Goal: Task Accomplishment & Management: Manage account settings

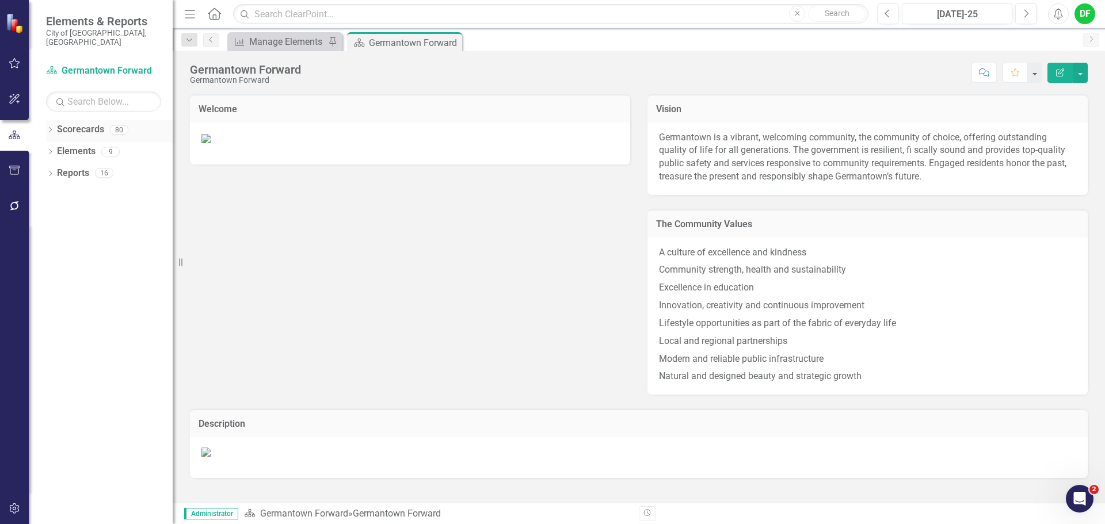
click at [47, 128] on icon "Dropdown" at bounding box center [50, 131] width 8 height 6
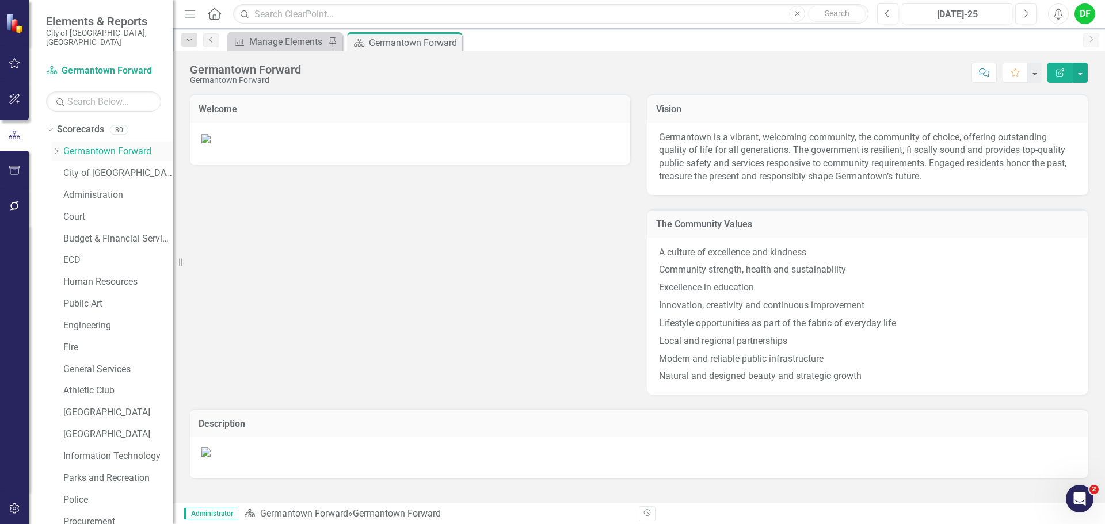
click at [55, 148] on icon "Dropdown" at bounding box center [56, 151] width 9 height 7
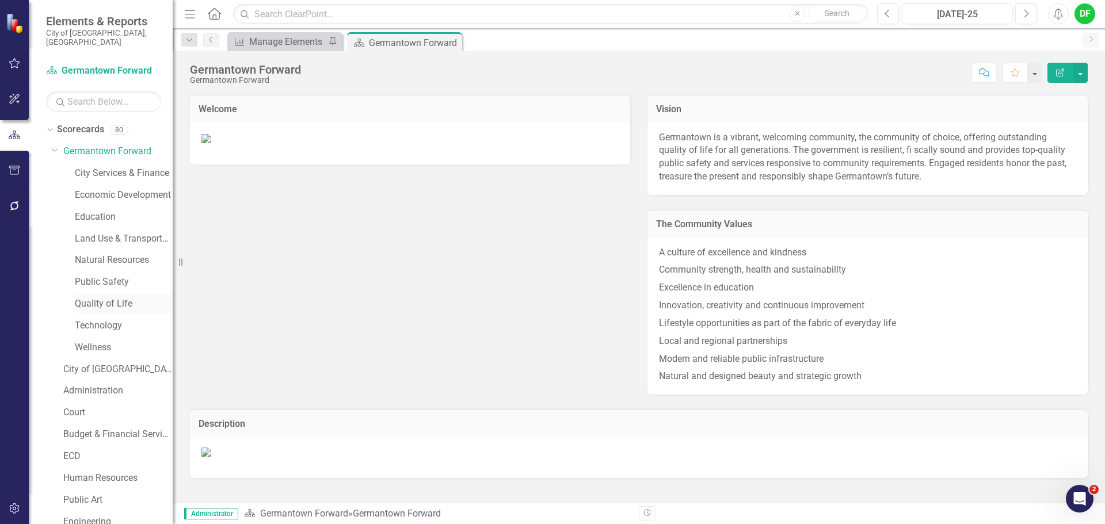
click at [83, 298] on link "Quality of Life" at bounding box center [124, 304] width 98 height 13
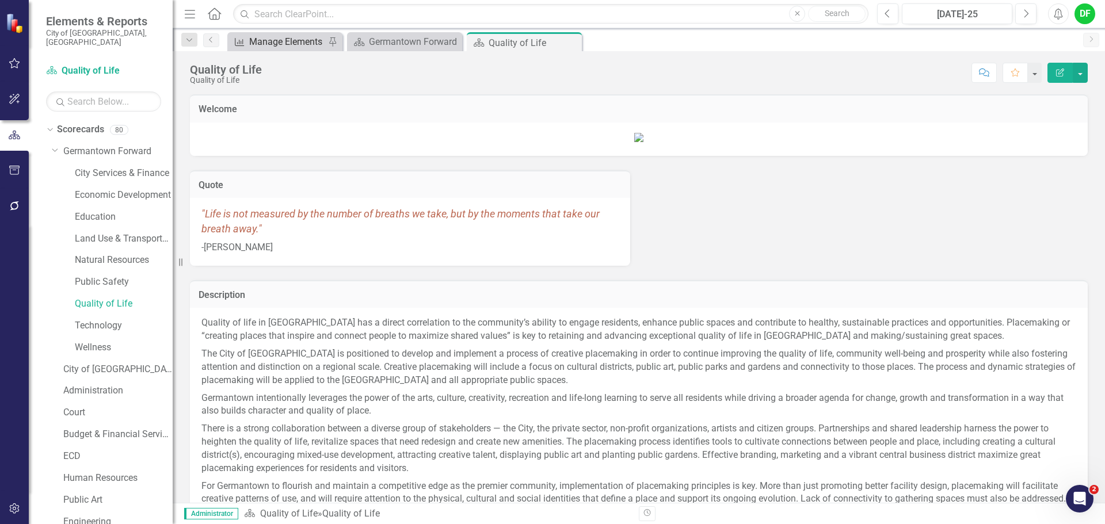
click at [289, 37] on div "Manage Elements" at bounding box center [287, 42] width 76 height 14
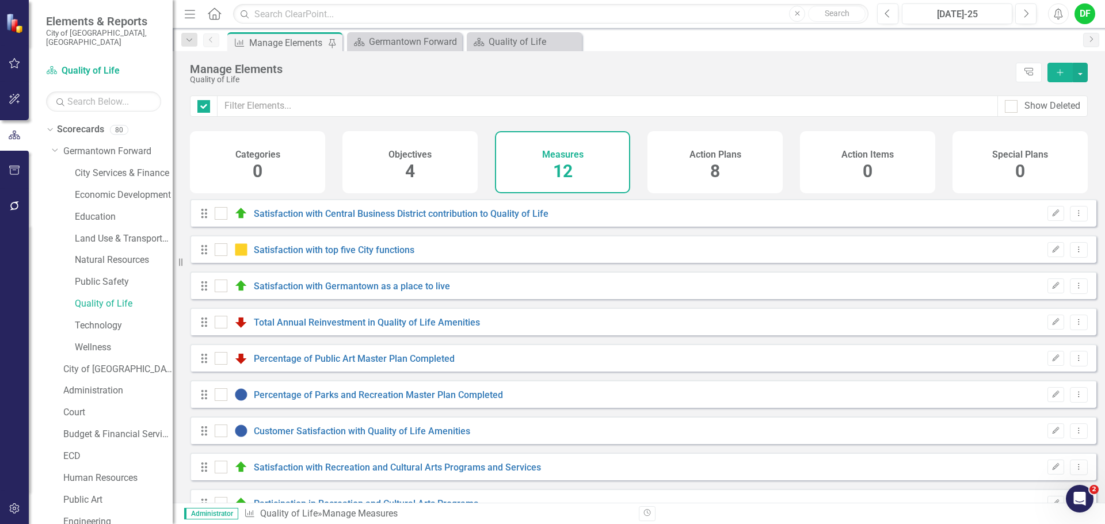
checkbox input "false"
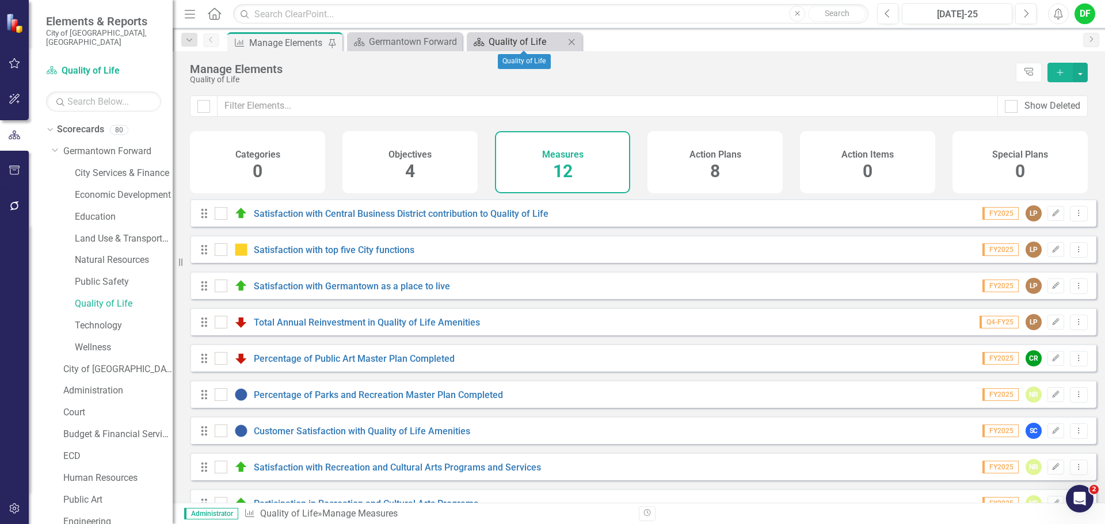
click at [539, 45] on div "Quality of Life" at bounding box center [527, 42] width 76 height 14
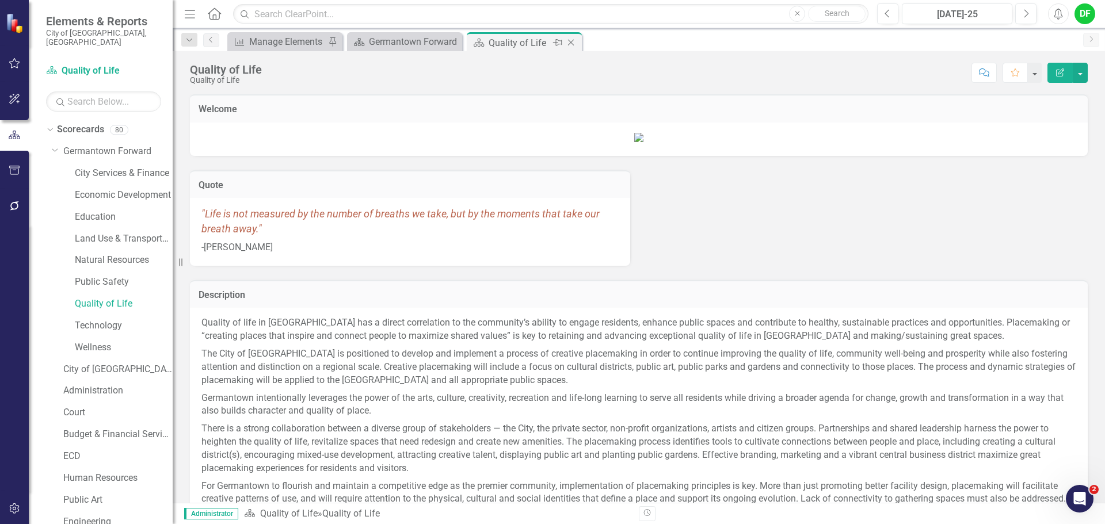
click at [573, 44] on icon "Close" at bounding box center [571, 42] width 12 height 9
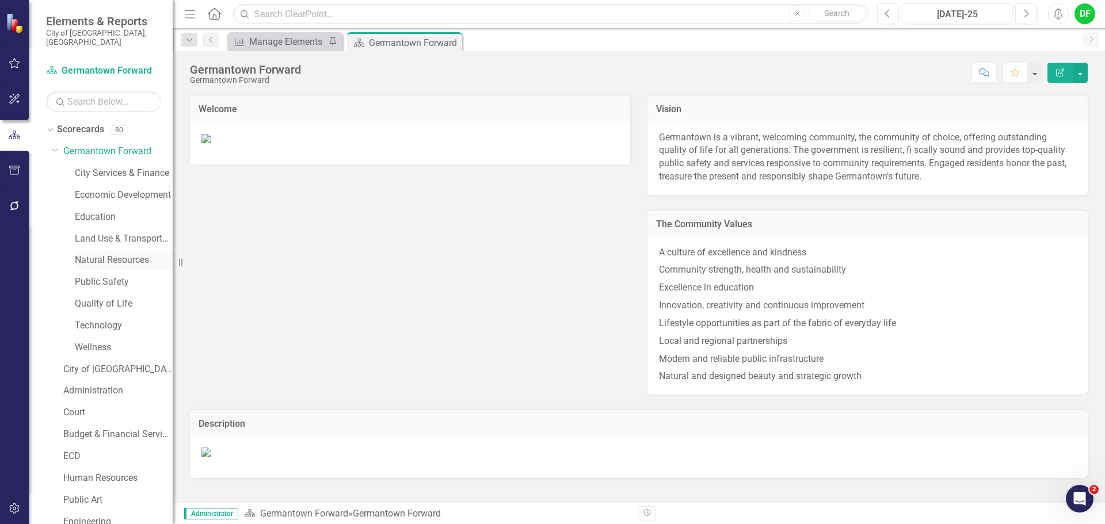
click at [124, 254] on link "Natural Resources" at bounding box center [124, 260] width 98 height 13
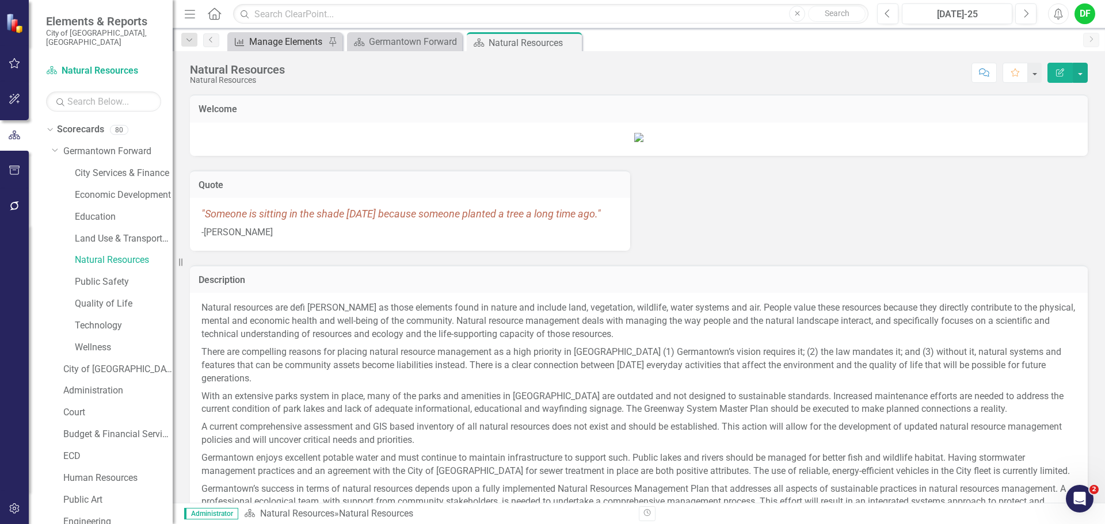
click at [305, 45] on div "Manage Elements" at bounding box center [287, 42] width 76 height 14
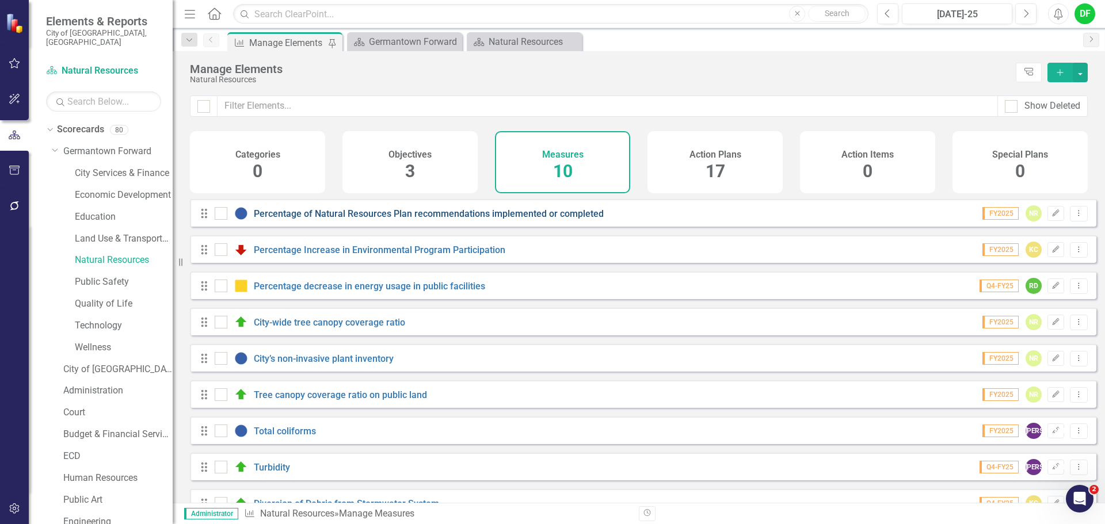
click at [363, 219] on link "Percentage of Natural Resources Plan recommendations implemented or completed" at bounding box center [429, 213] width 350 height 11
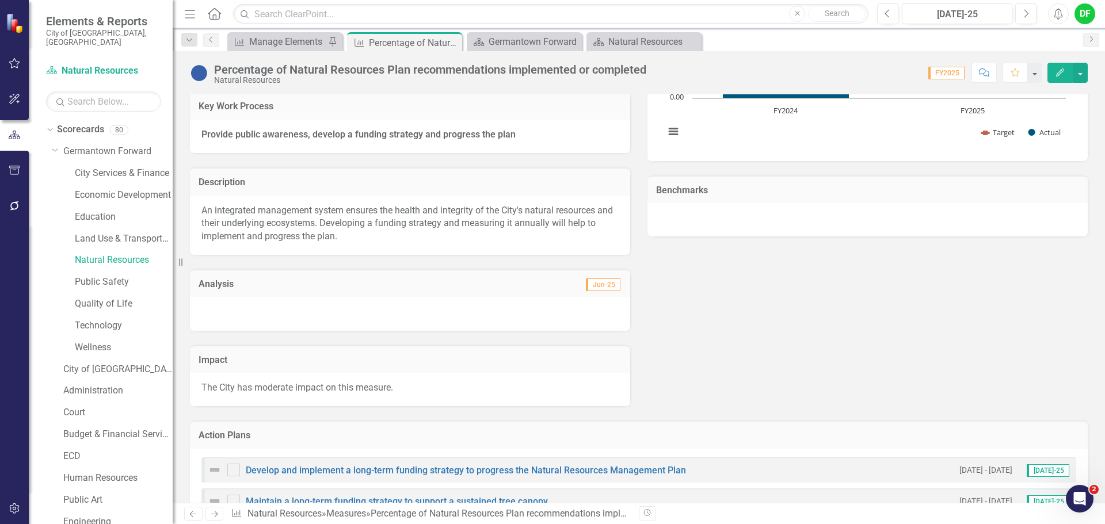
scroll to position [324, 0]
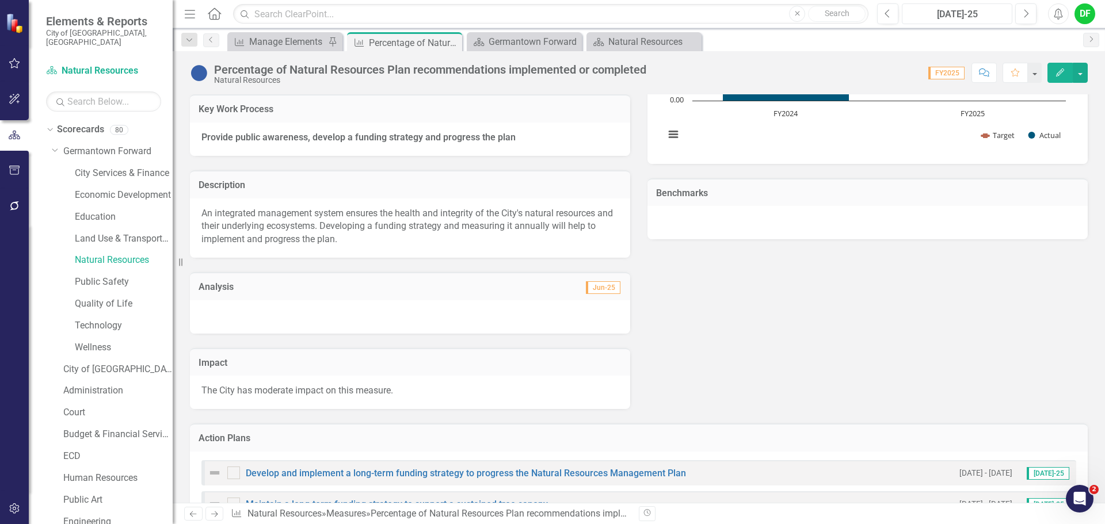
click at [946, 17] on div "[DATE]-25" at bounding box center [957, 14] width 102 height 14
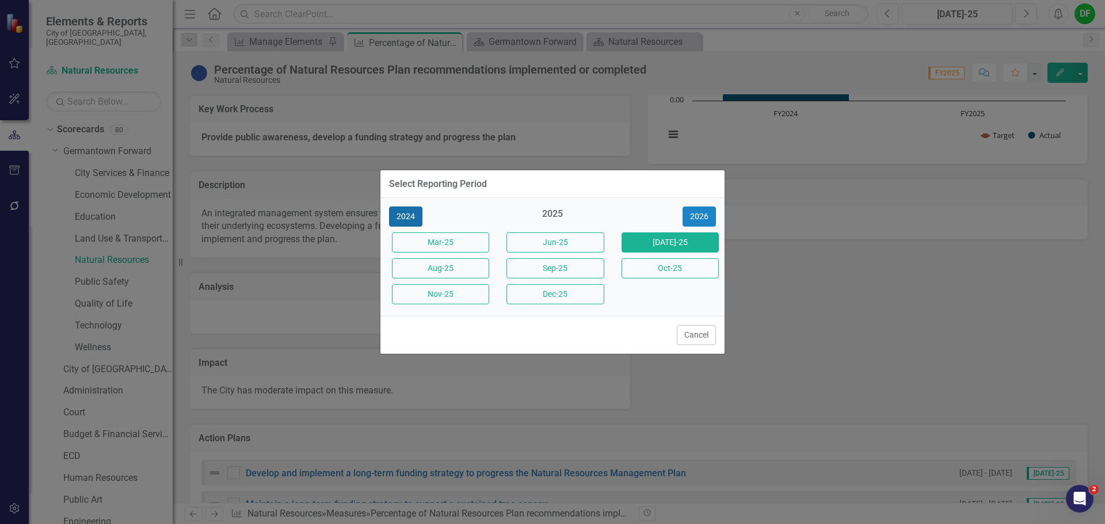
click at [412, 215] on button "2024" at bounding box center [405, 217] width 33 height 20
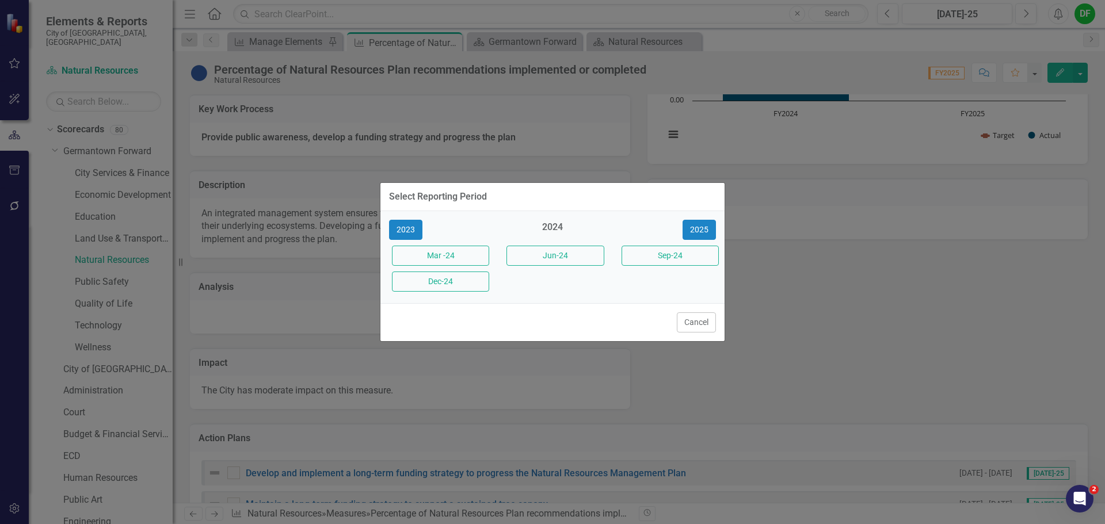
click at [549, 225] on div "2024" at bounding box center [552, 230] width 97 height 19
click at [554, 250] on button "Jun-24" at bounding box center [555, 256] width 97 height 20
